Goal: Communication & Community: Connect with others

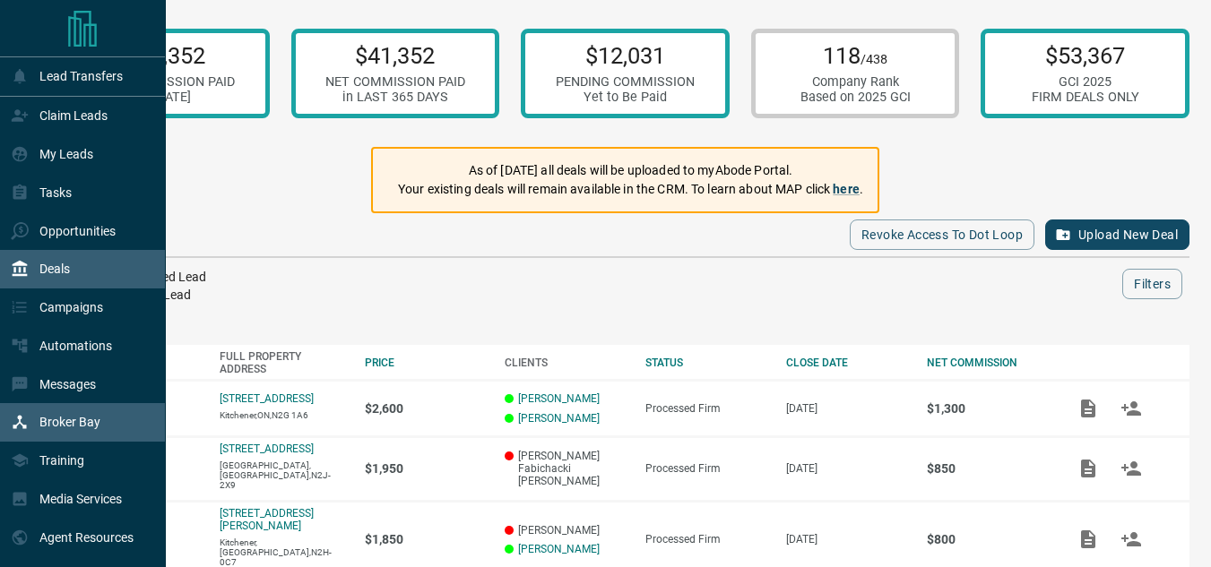
click at [27, 419] on div "Broker Bay" at bounding box center [56, 423] width 90 height 30
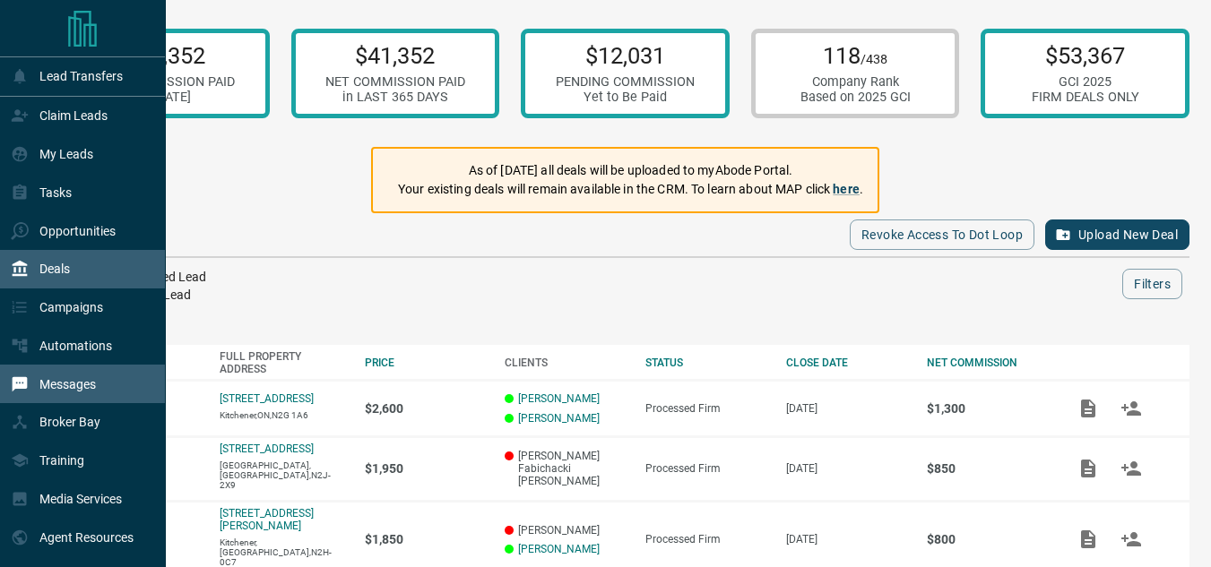
click at [47, 391] on p "Messages" at bounding box center [67, 384] width 56 height 14
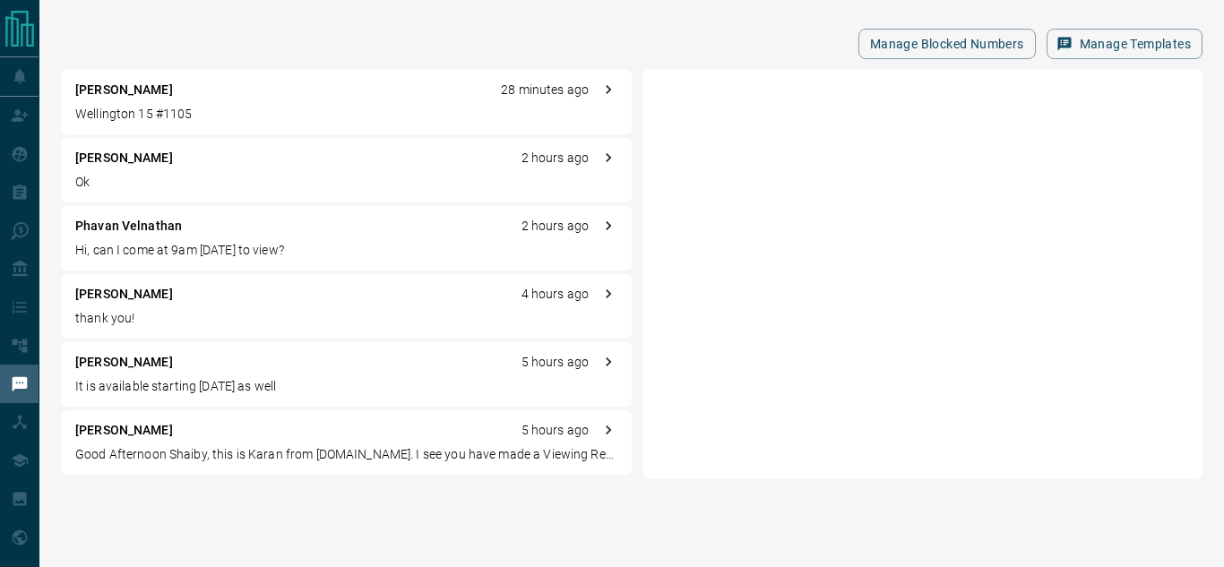
click at [203, 112] on p "Wellington 15 #1105" at bounding box center [346, 114] width 542 height 19
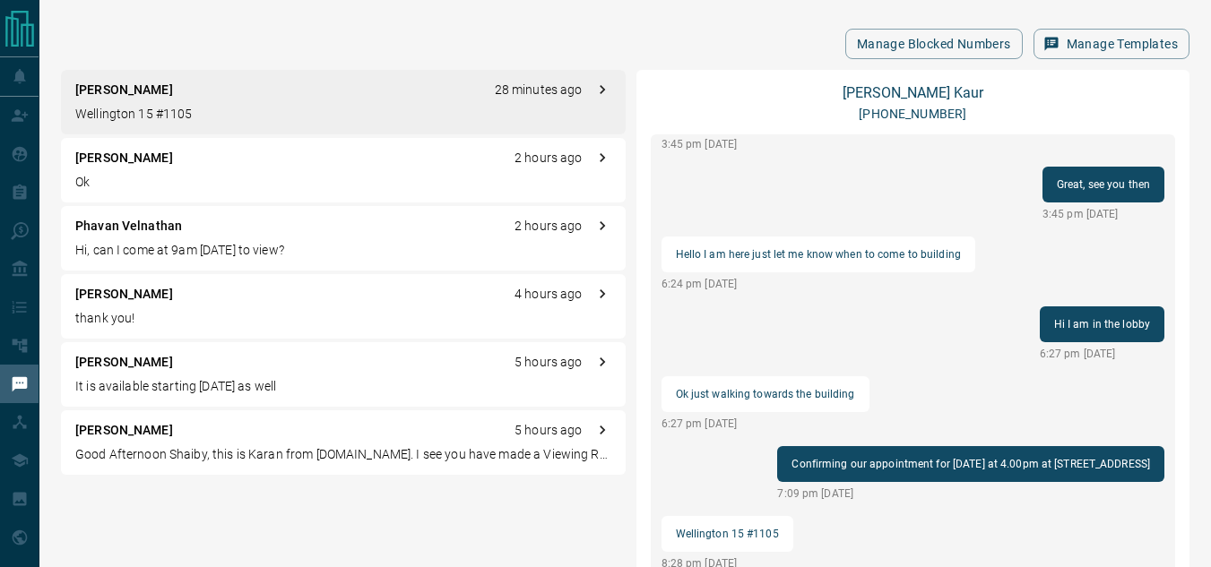
click at [916, 76] on div "[PERSON_NAME] [PHONE_NUMBER] Good Afternoon [PERSON_NAME], this is Karan from […" at bounding box center [913, 430] width 554 height 720
click at [912, 82] on div "[PERSON_NAME] [PHONE_NUMBER] Good Afternoon [PERSON_NAME], this is Karan from […" at bounding box center [913, 430] width 554 height 720
click at [909, 85] on link "[PERSON_NAME]" at bounding box center [913, 92] width 141 height 17
